Goal: Information Seeking & Learning: Find specific fact

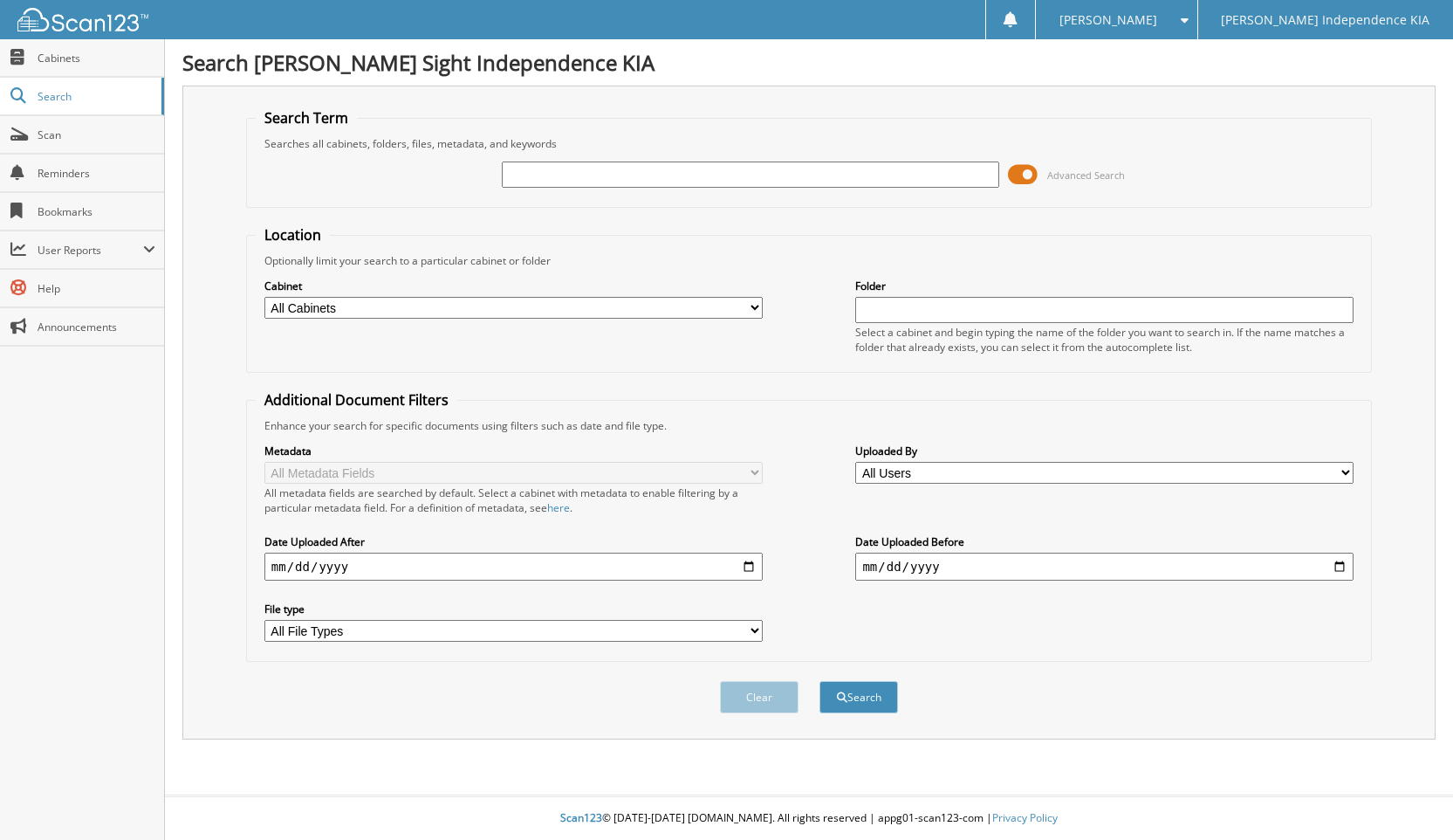
click at [609, 183] on input "text" at bounding box center [751, 174] width 498 height 26
type input "226089"
click at [820, 681] on button "Search" at bounding box center [858, 696] width 78 height 32
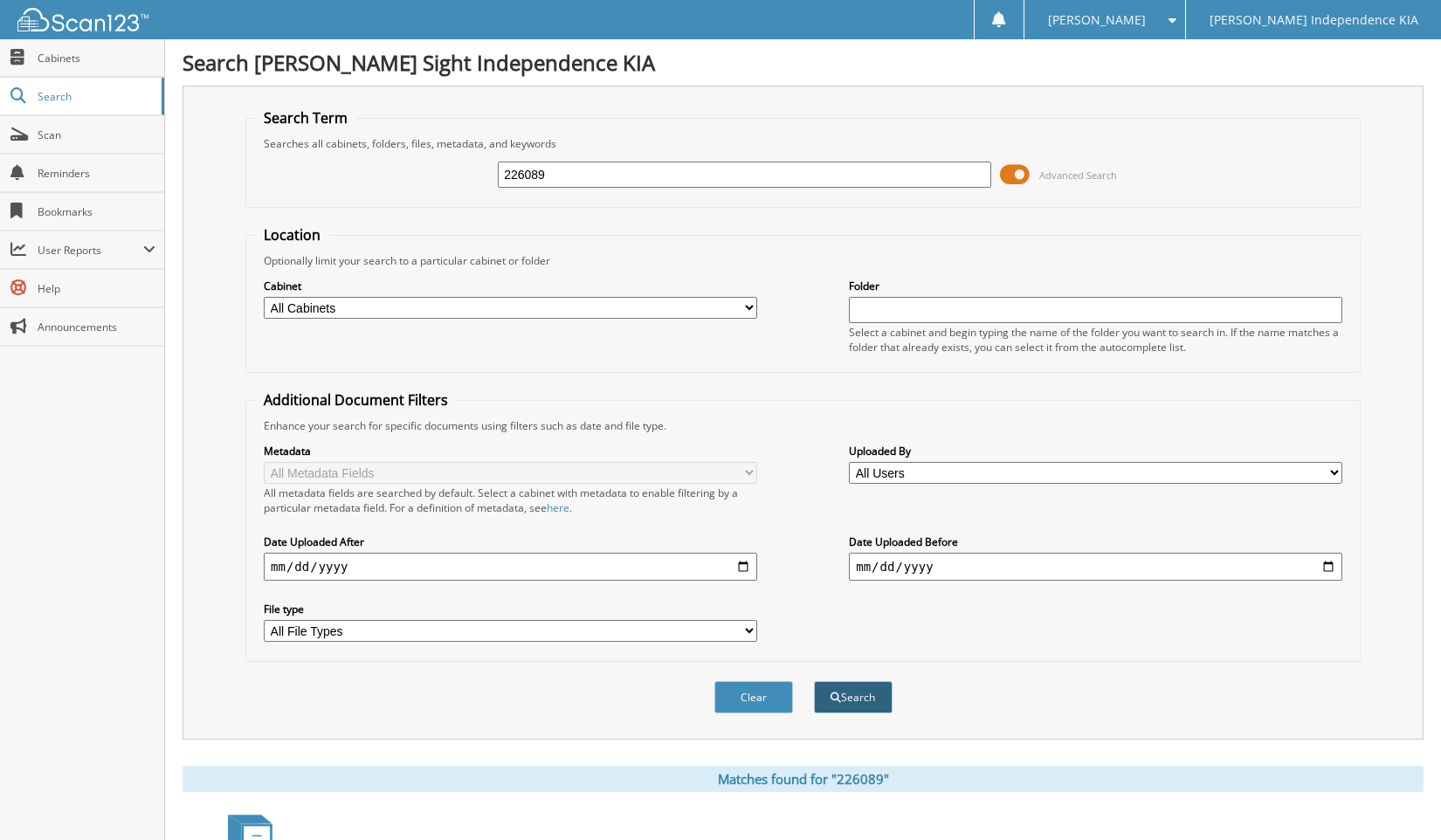
click at [840, 697] on button "Search" at bounding box center [853, 696] width 78 height 32
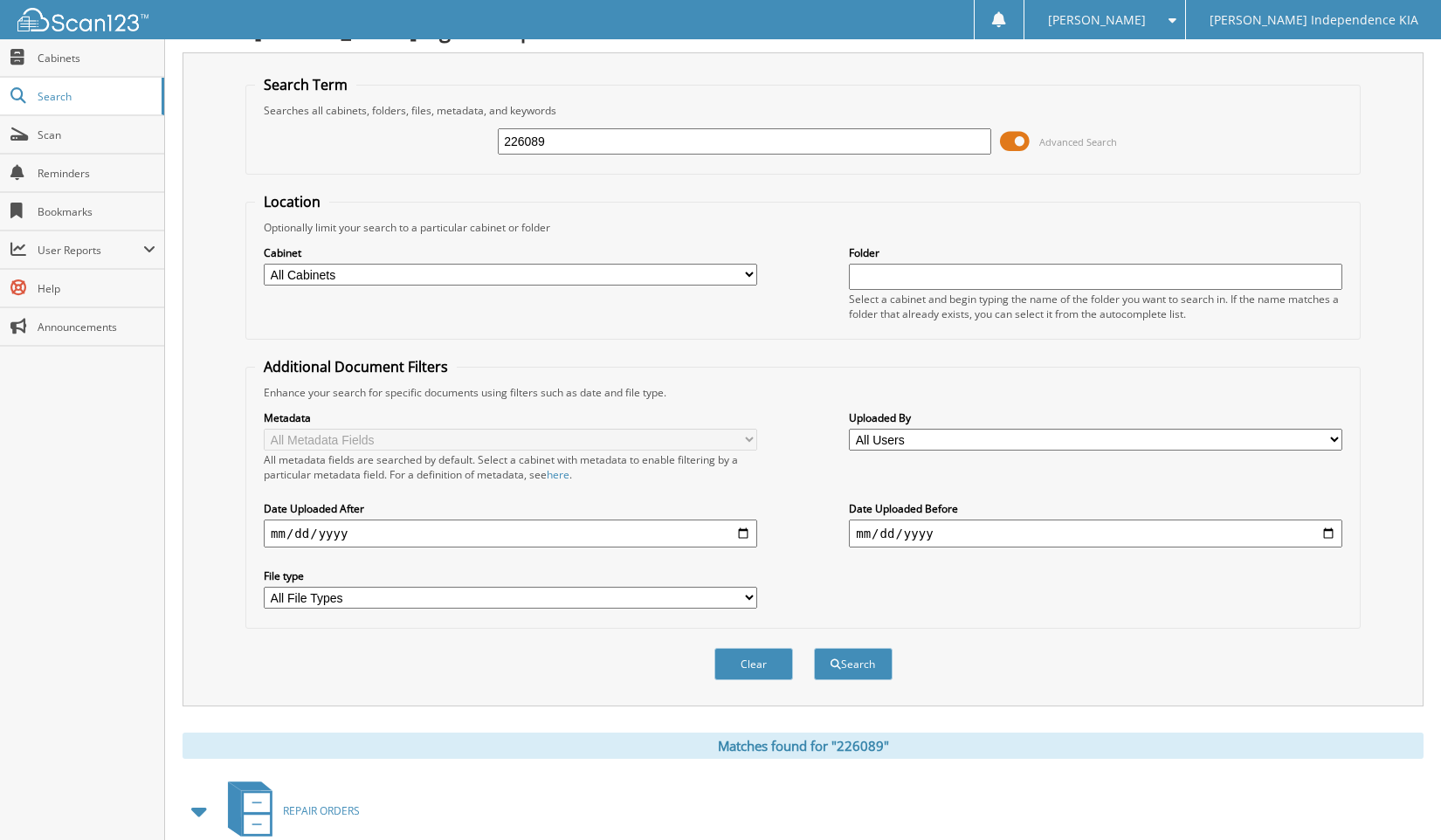
scroll to position [205, 0]
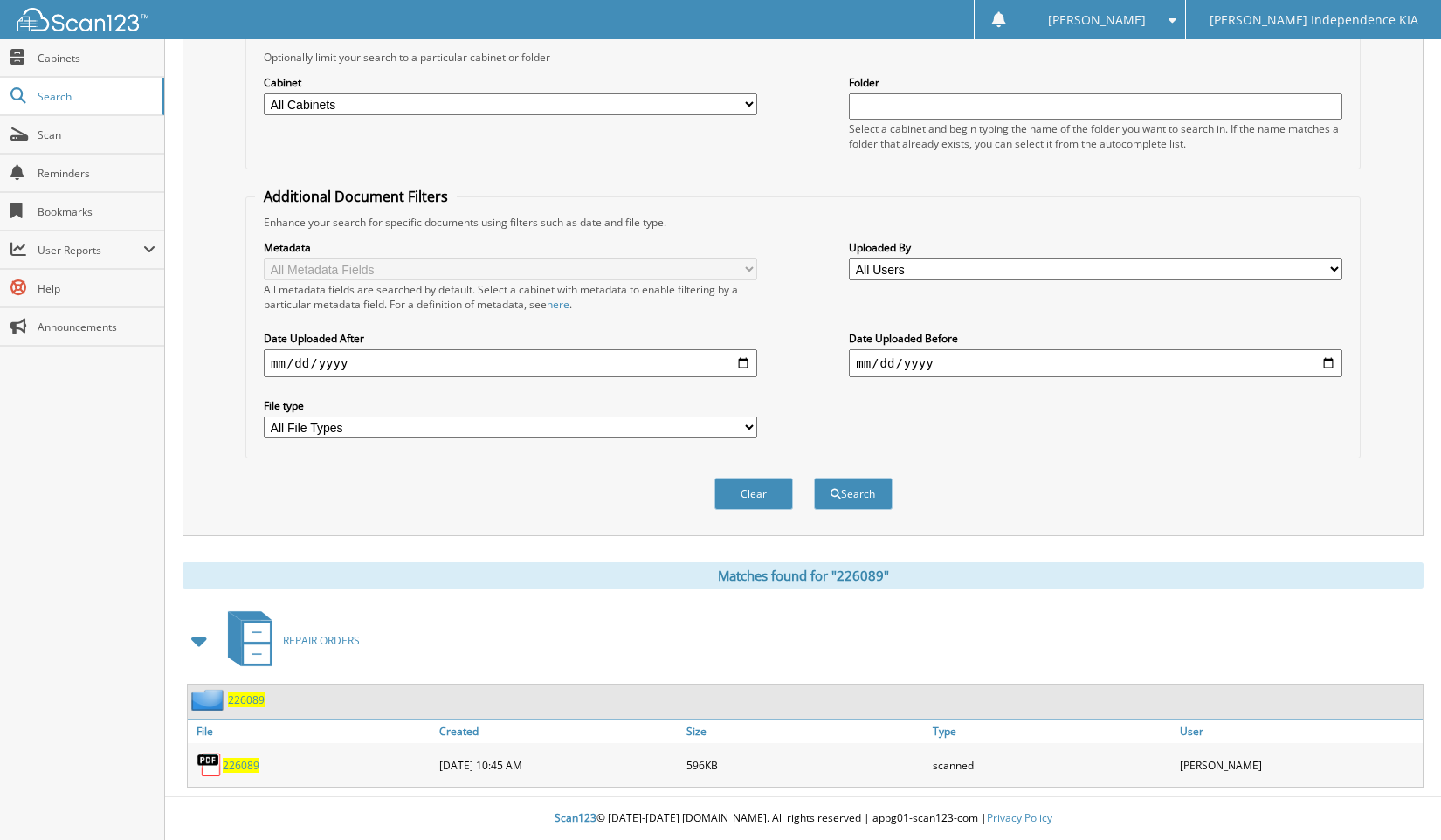
click at [232, 767] on span "226089" at bounding box center [241, 765] width 37 height 14
click at [236, 764] on span "226089" at bounding box center [241, 765] width 37 height 14
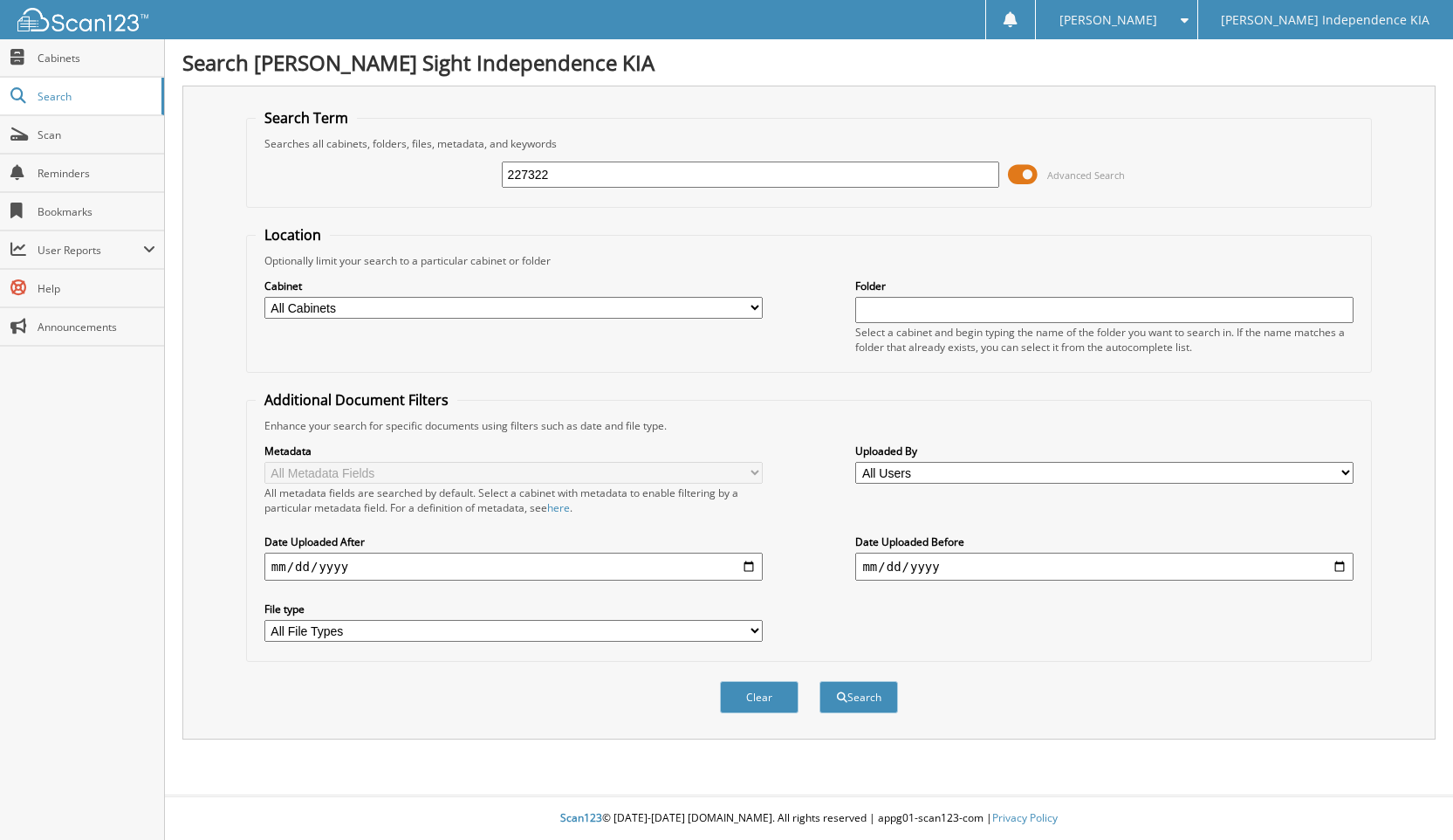
type input "227322"
click at [820, 681] on button "Search" at bounding box center [858, 696] width 78 height 32
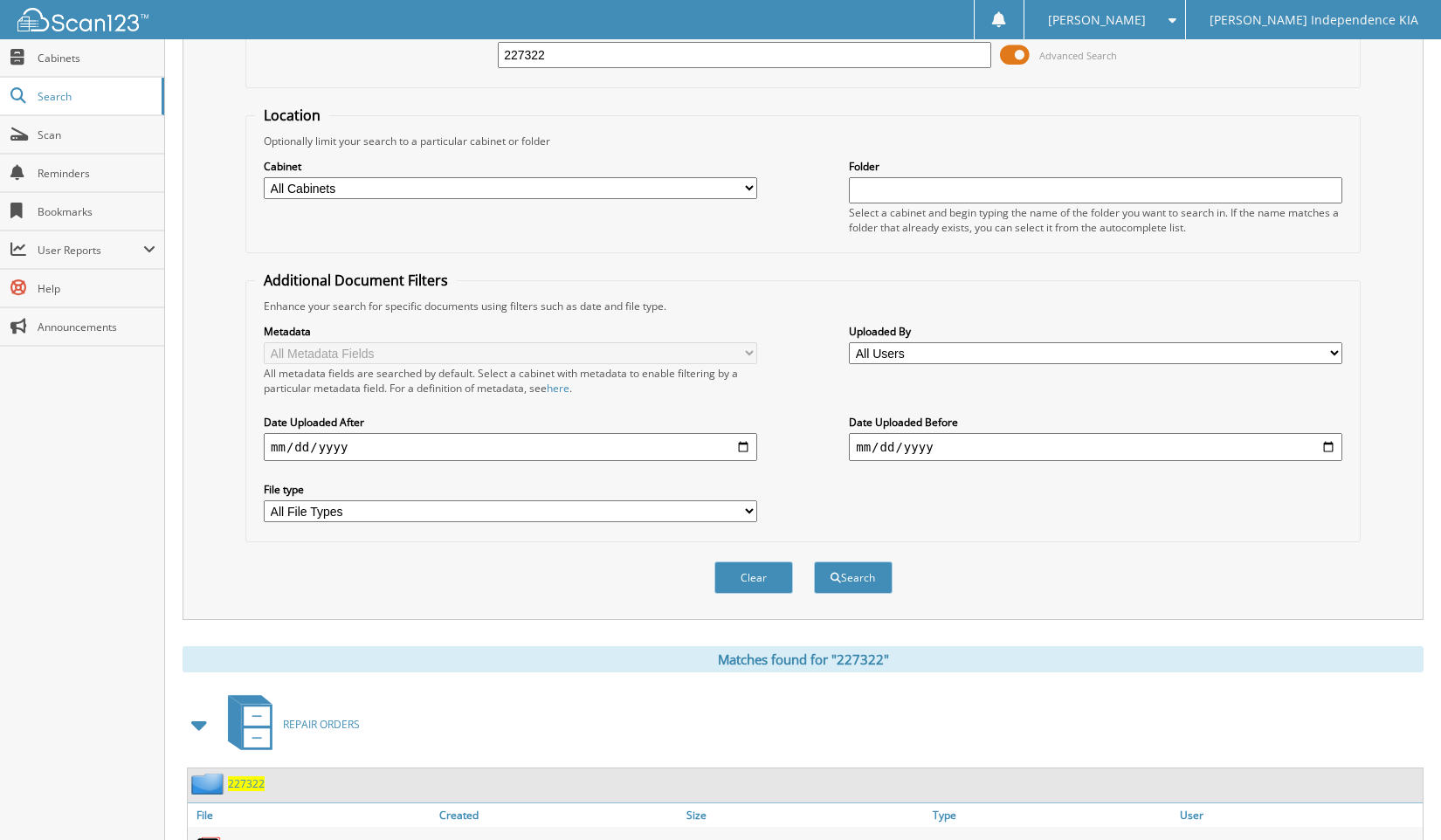
scroll to position [205, 0]
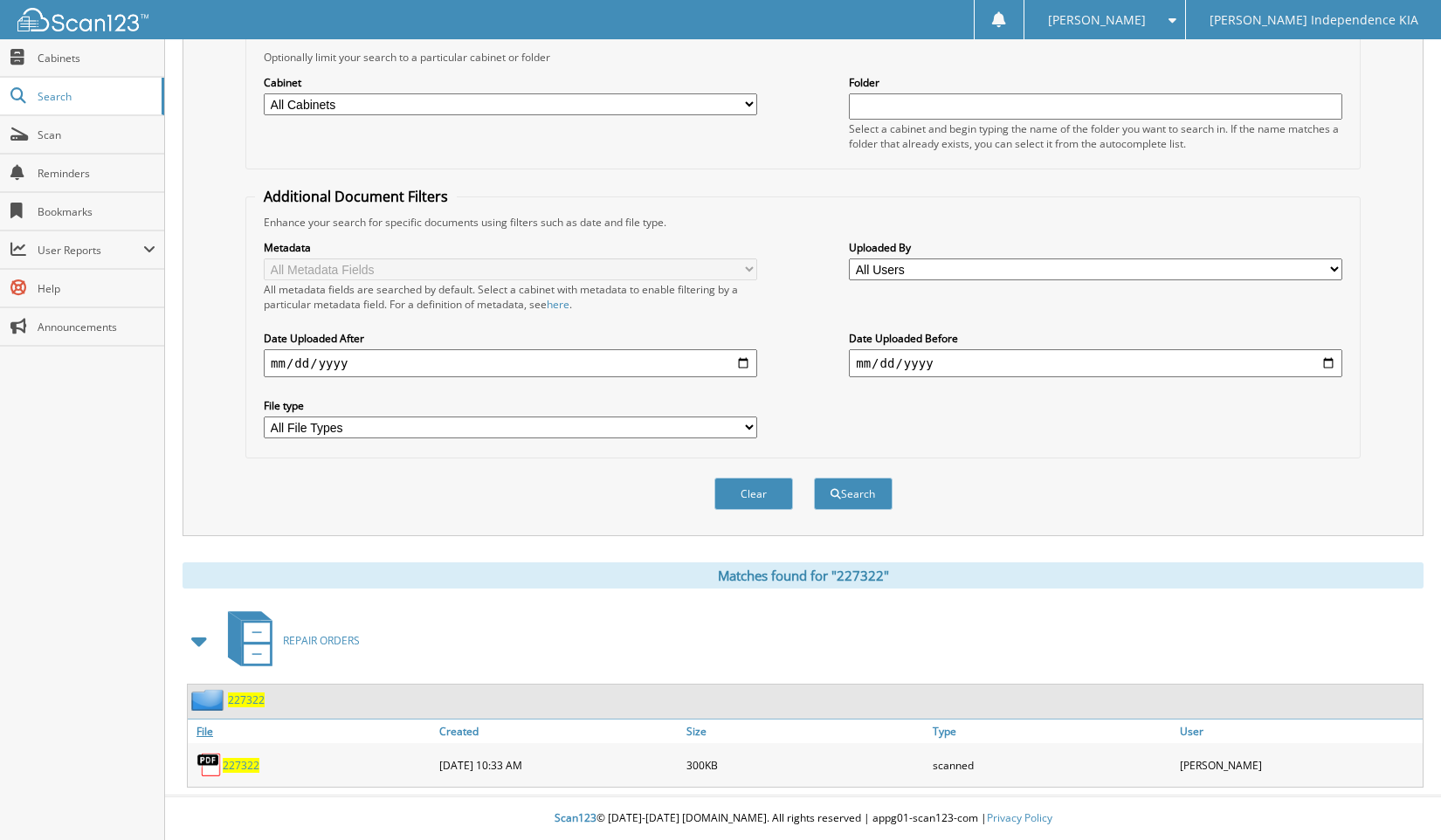
drag, startPoint x: 233, startPoint y: 762, endPoint x: 248, endPoint y: 739, distance: 27.5
click at [233, 761] on span "227322" at bounding box center [241, 765] width 37 height 14
